Goal: Information Seeking & Learning: Learn about a topic

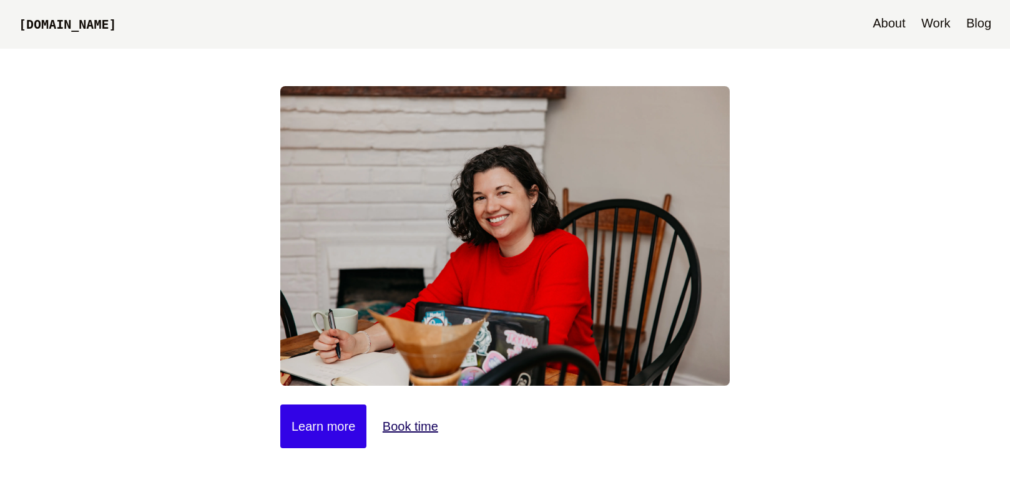
click at [980, 19] on link "Blog" at bounding box center [978, 24] width 37 height 49
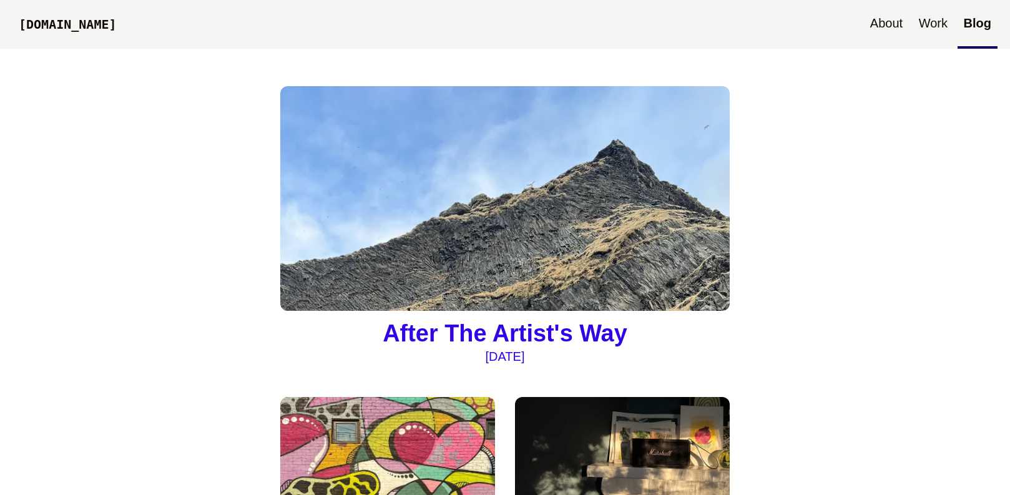
click at [523, 149] on img at bounding box center [505, 198] width 450 height 225
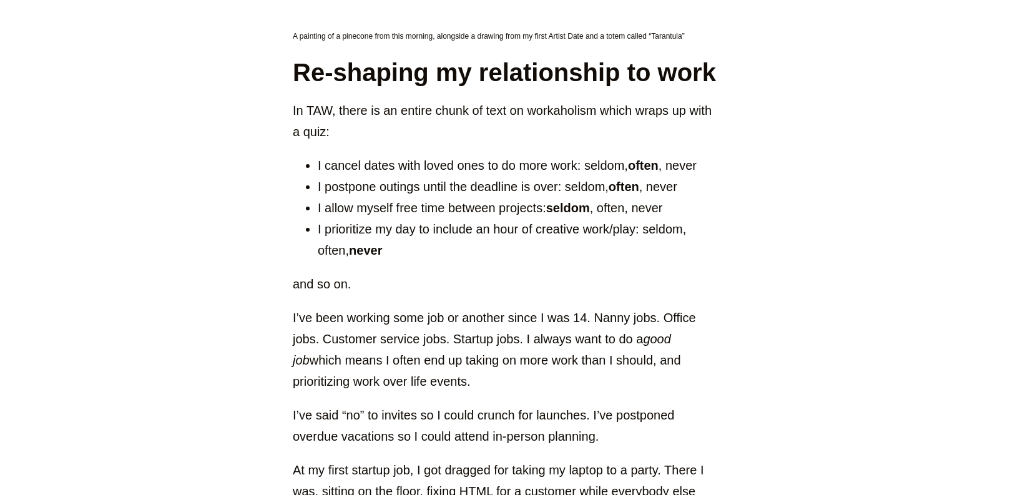
scroll to position [4932, 0]
